Goal: Information Seeking & Learning: Learn about a topic

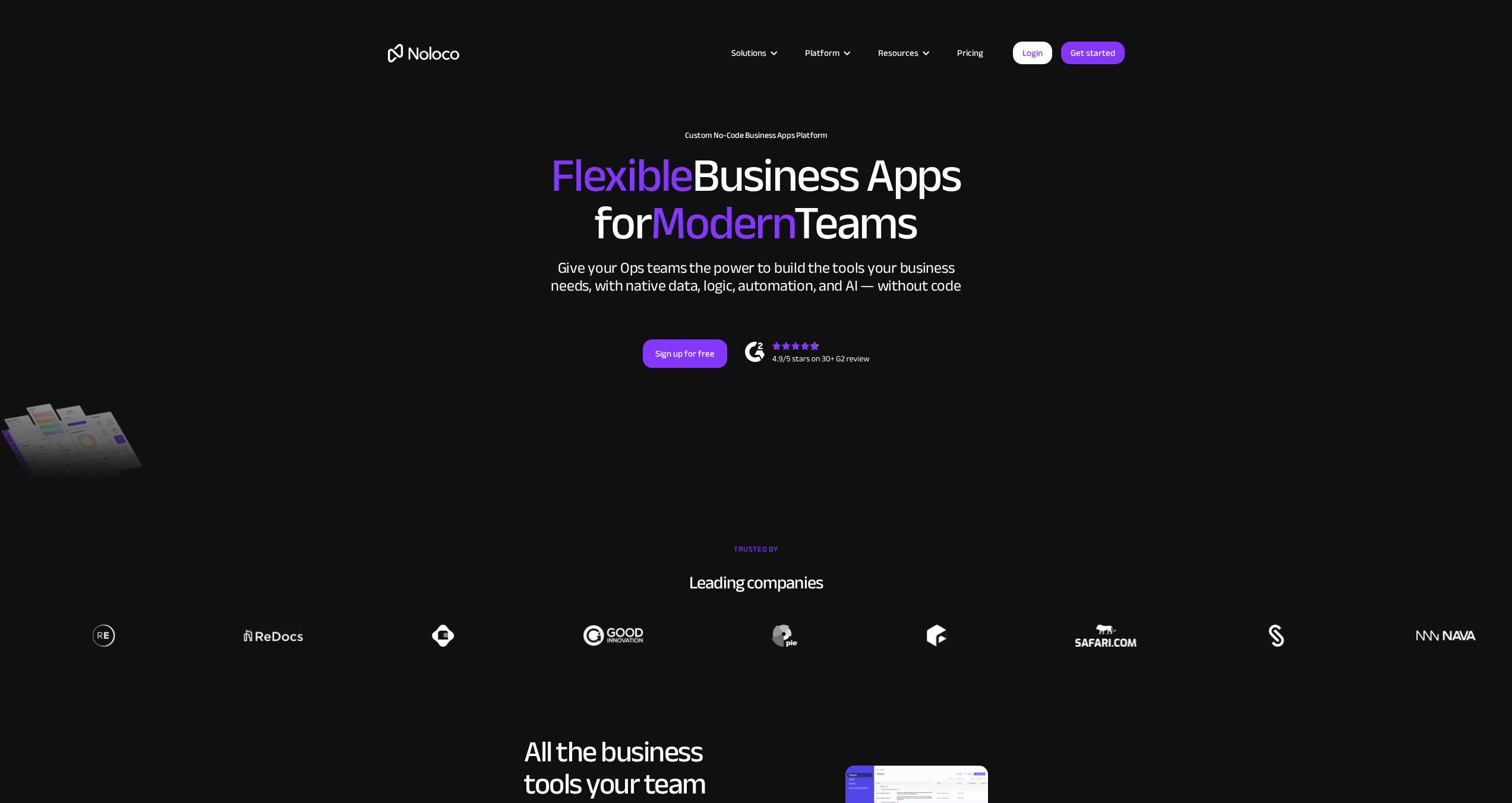
click at [968, 56] on link "Pricing" at bounding box center [970, 53] width 56 height 16
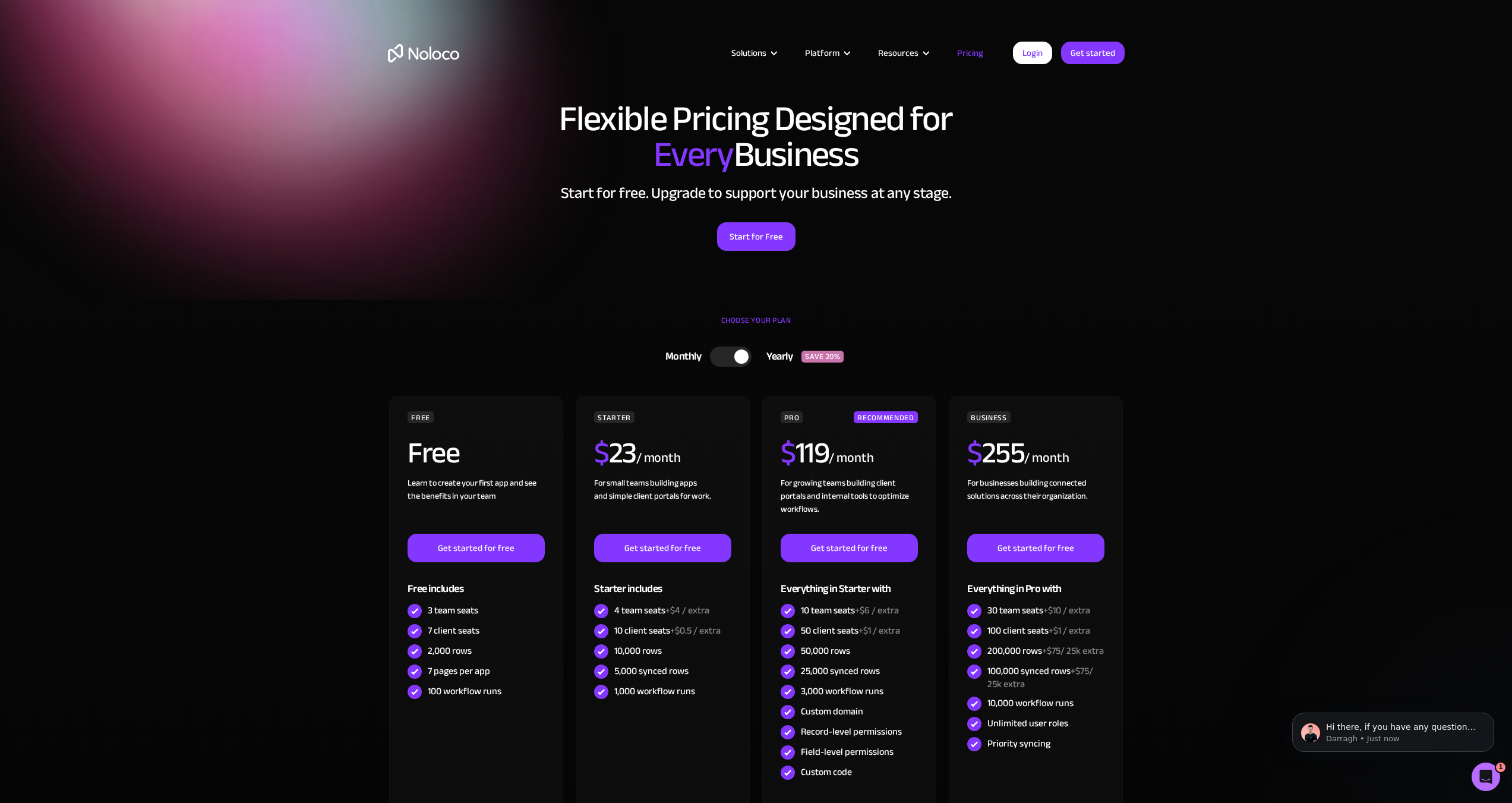
click at [740, 351] on div at bounding box center [742, 357] width 14 height 14
click at [743, 355] on div at bounding box center [736, 356] width 42 height 20
click at [743, 355] on div at bounding box center [742, 357] width 14 height 14
click at [743, 355] on div at bounding box center [736, 356] width 42 height 20
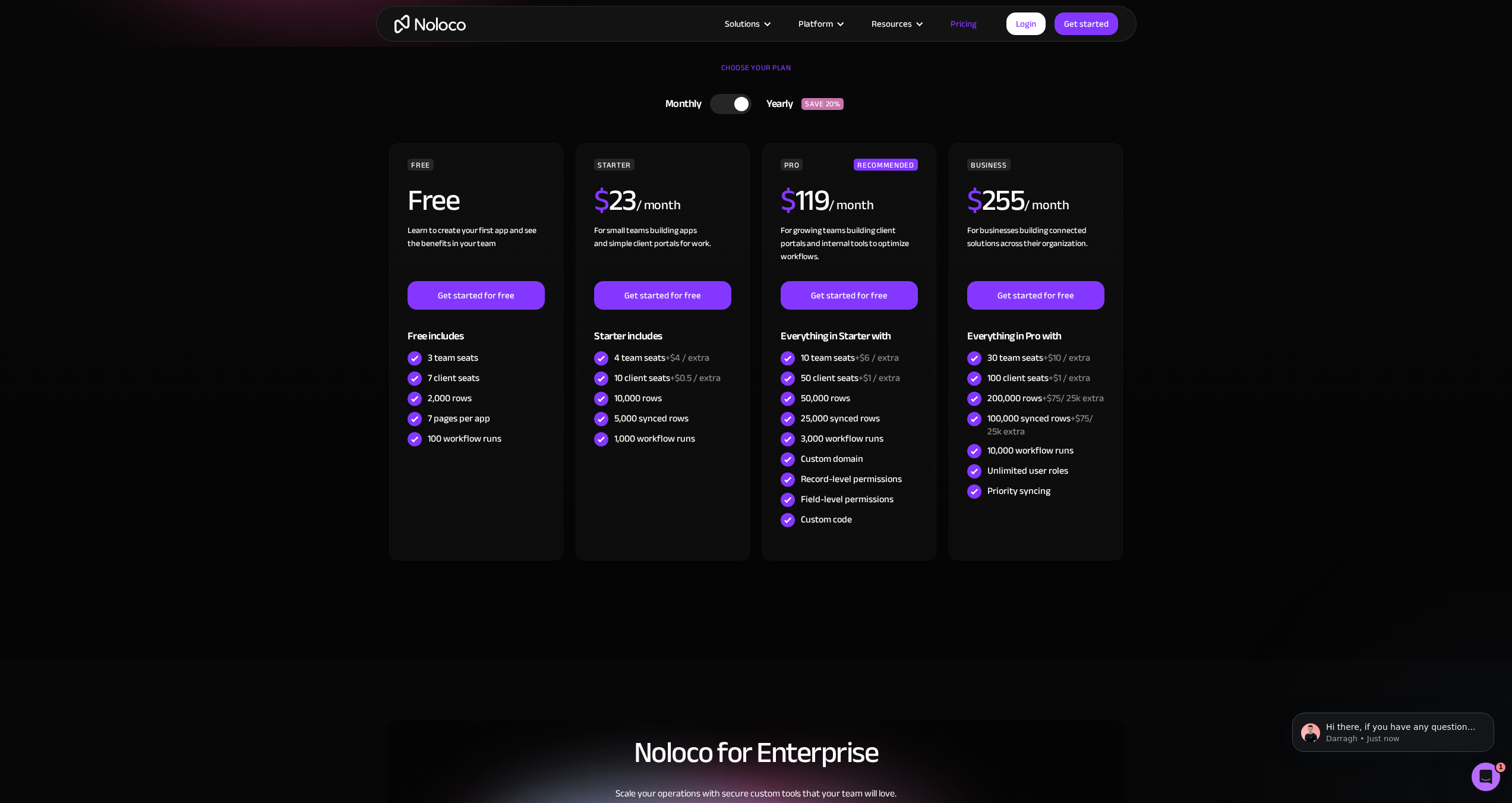
scroll to position [238, 0]
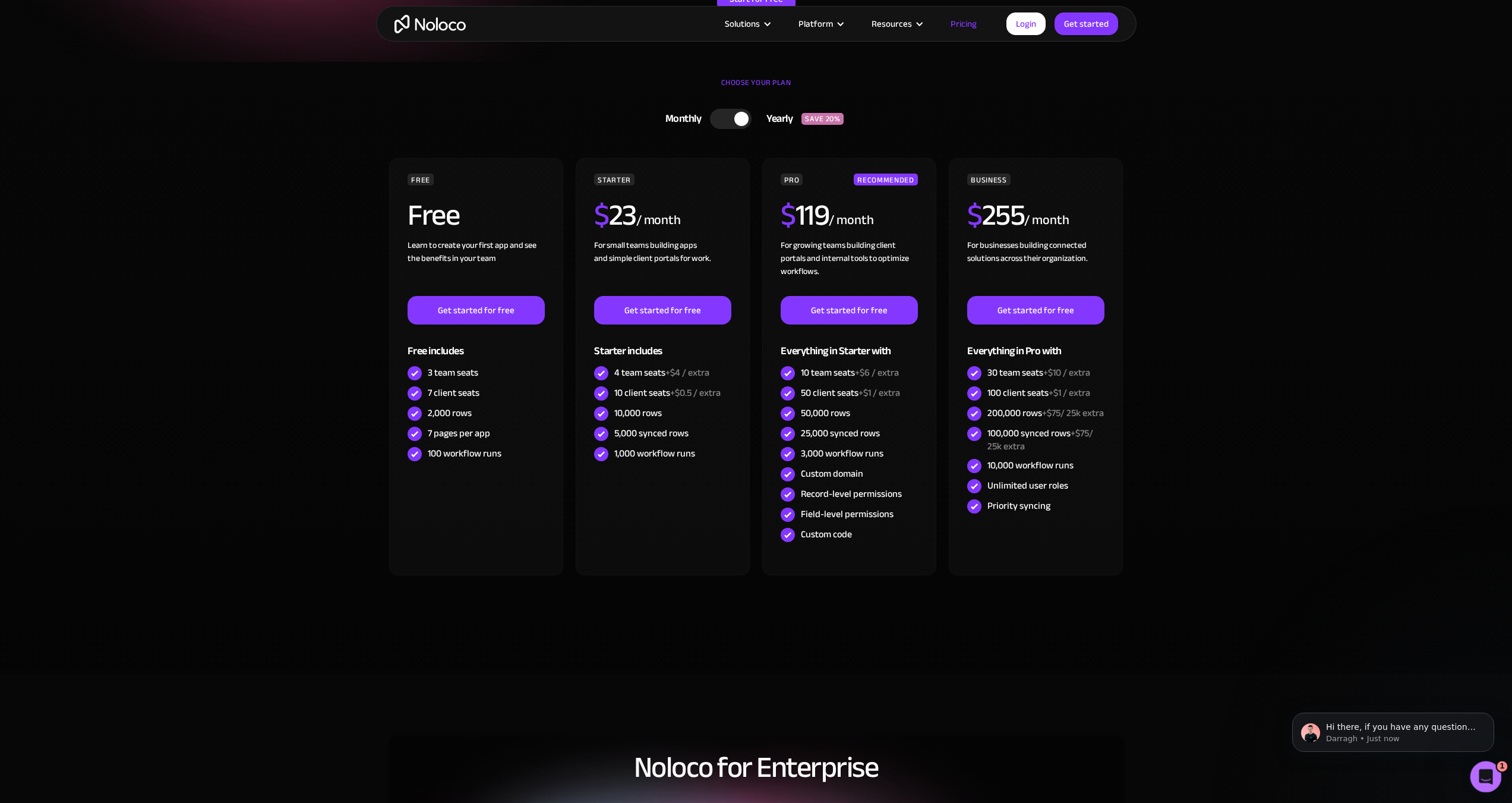
click at [1481, 780] on icon "Open Intercom Messenger" at bounding box center [1484, 775] width 20 height 20
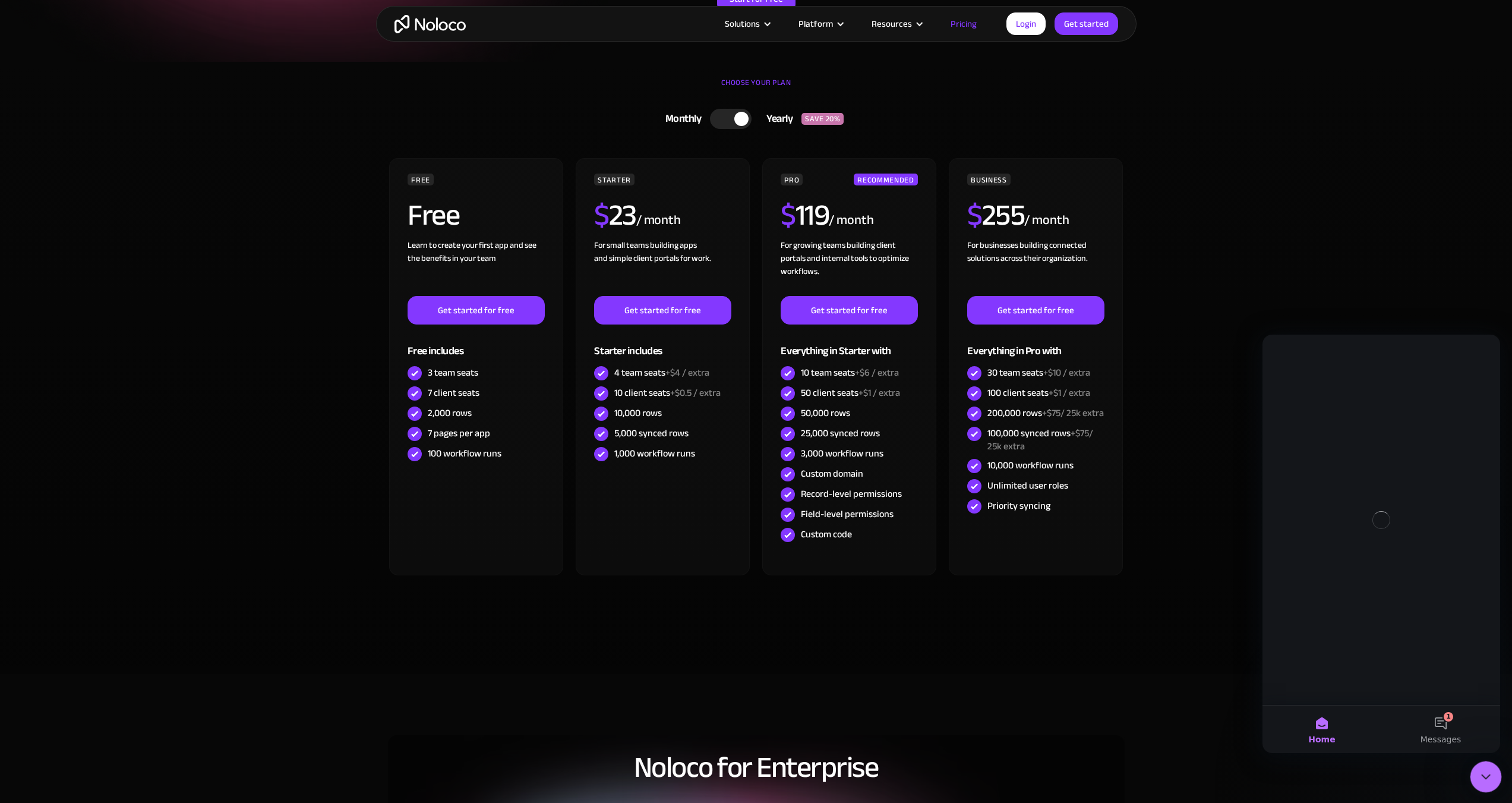
scroll to position [0, 0]
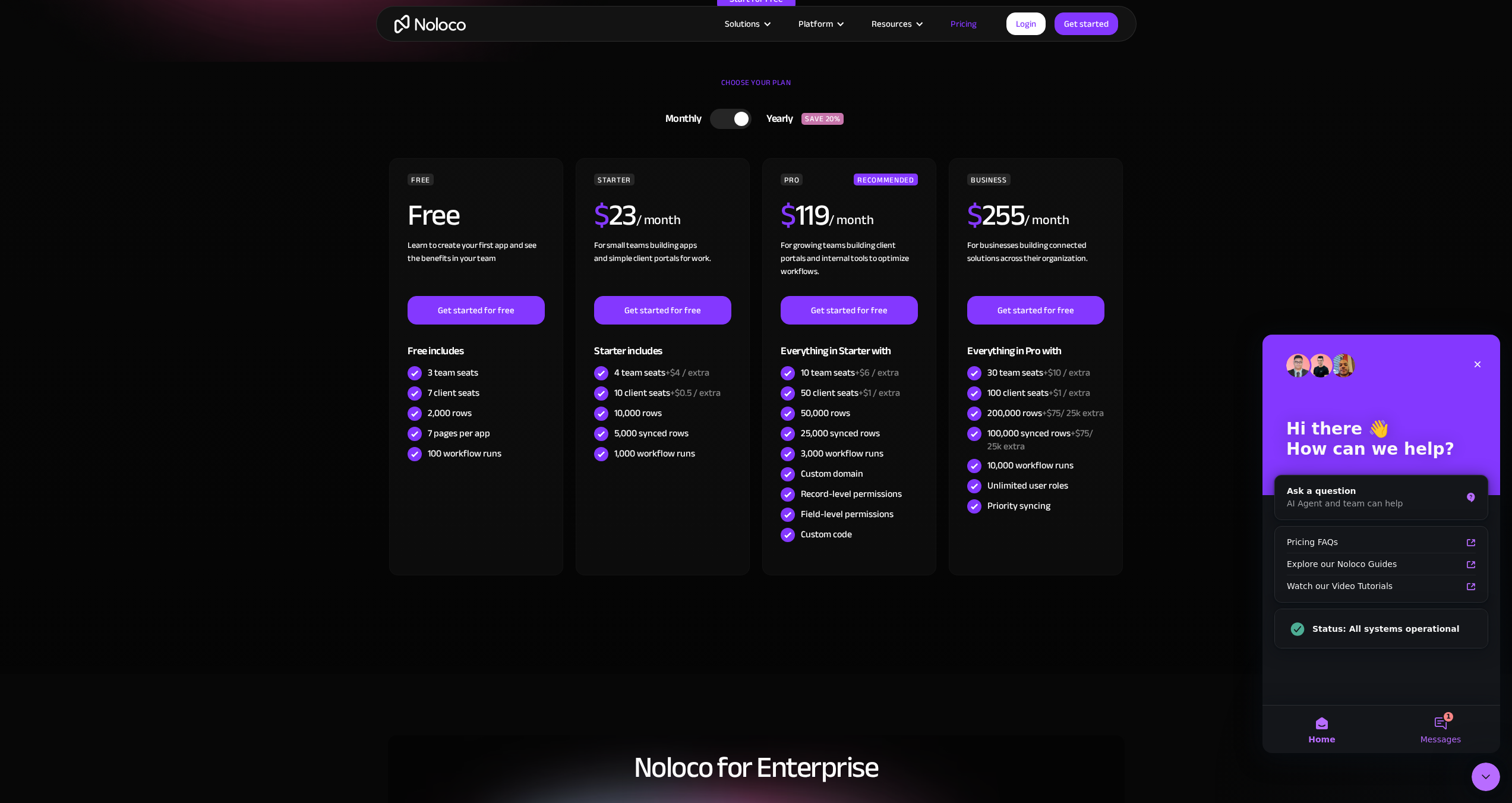
click at [1455, 739] on span "Messages" at bounding box center [1441, 739] width 41 height 9
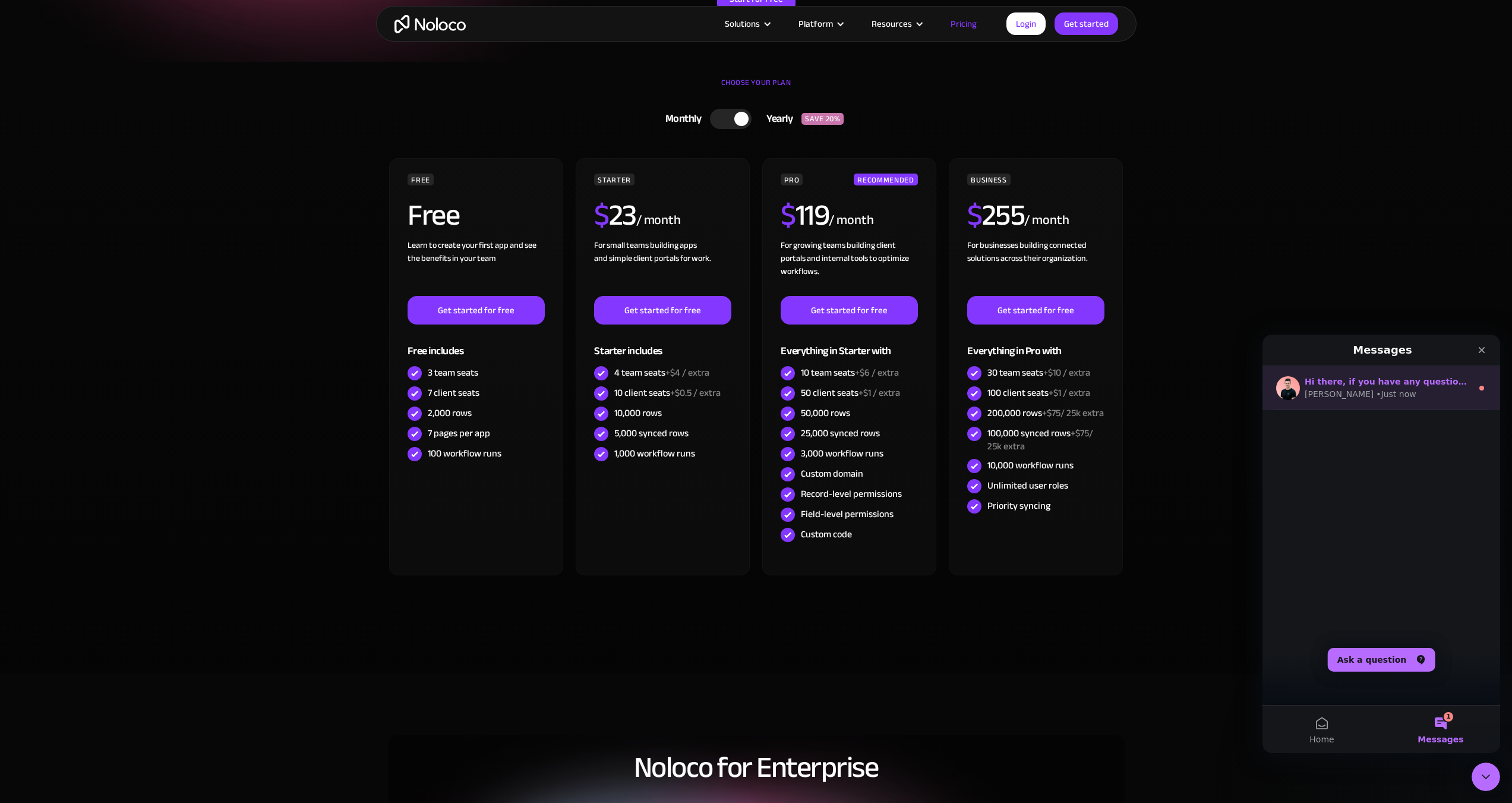
click at [1345, 406] on div "Hi there, if you have any questions about our pricing, just let us know! Darrag…" at bounding box center [1381, 388] width 237 height 44
